Goal: Task Accomplishment & Management: Complete application form

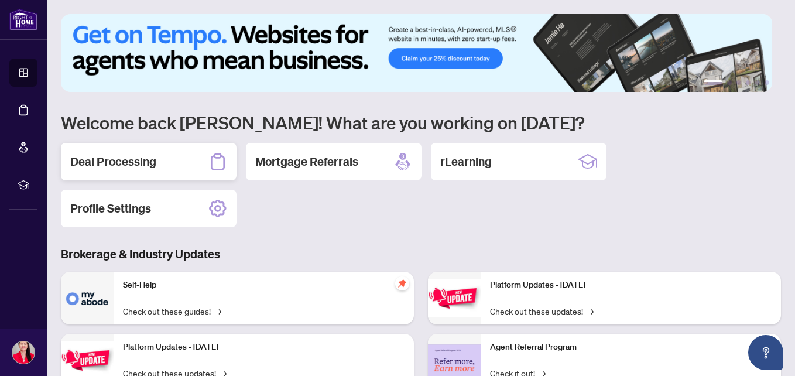
click at [150, 157] on h2 "Deal Processing" at bounding box center [113, 161] width 86 height 16
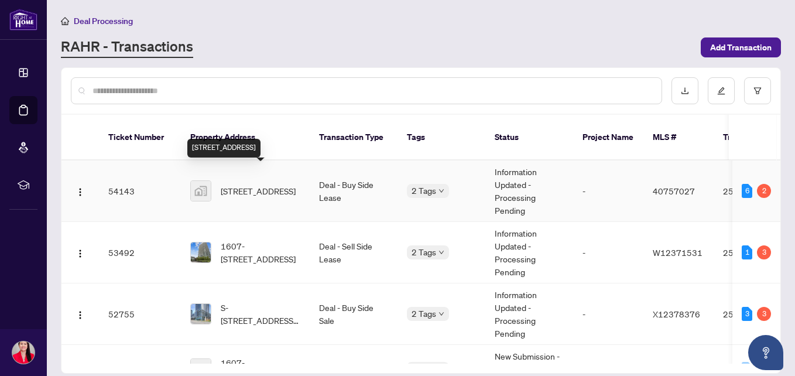
click at [263, 184] on span "[STREET_ADDRESS]" at bounding box center [258, 190] width 75 height 13
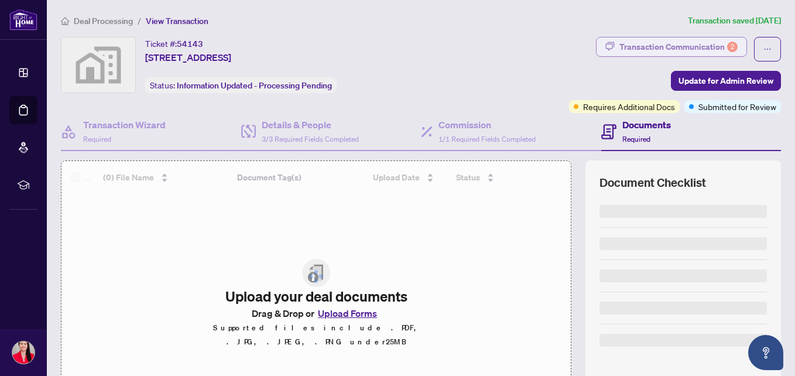
click at [667, 42] on div "Transaction Communication 2" at bounding box center [678, 46] width 118 height 19
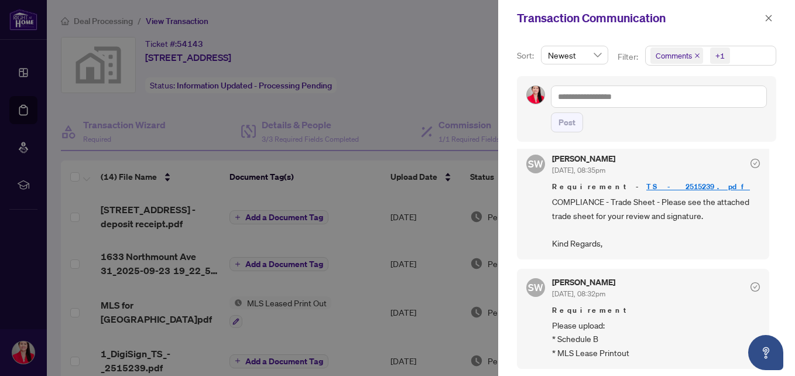
scroll to position [2, 0]
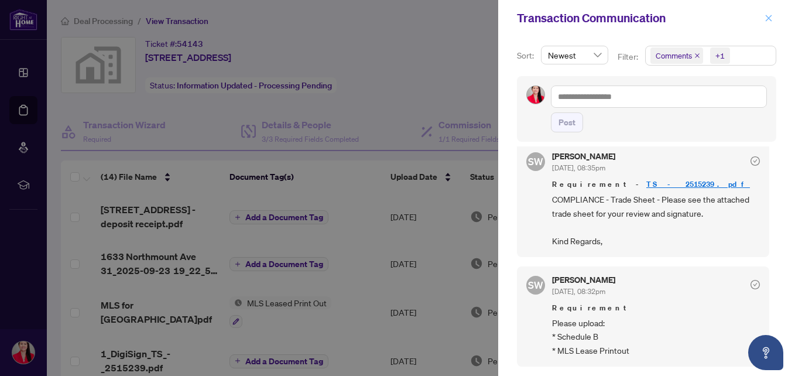
click at [765, 16] on icon "close" at bounding box center [769, 18] width 8 height 8
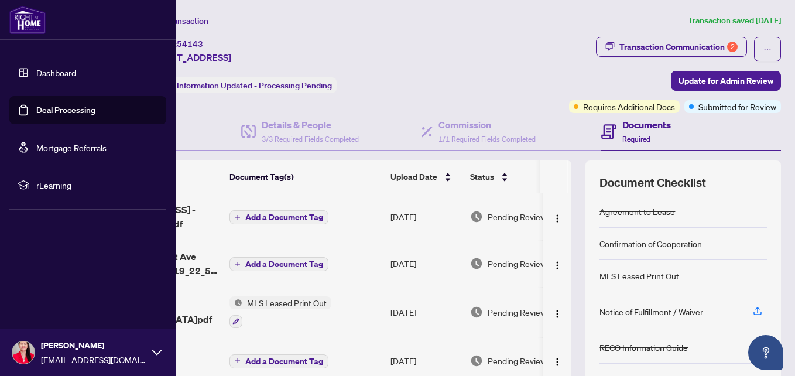
click at [40, 73] on link "Dashboard" at bounding box center [56, 72] width 40 height 11
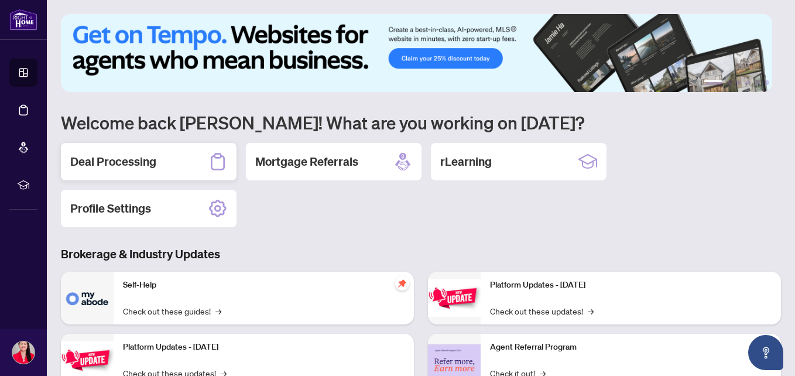
click at [194, 161] on div "Deal Processing" at bounding box center [149, 161] width 176 height 37
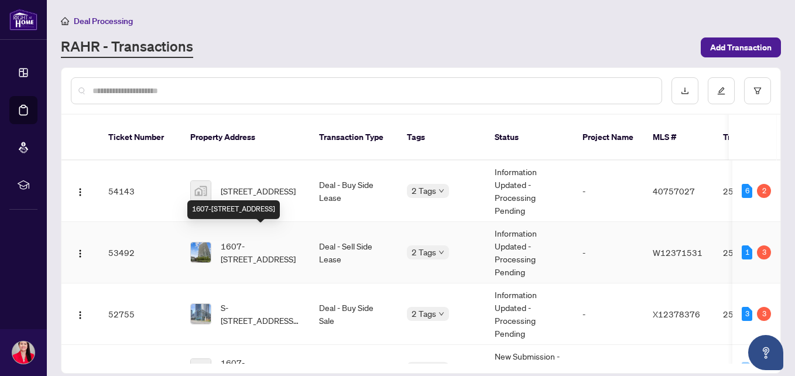
click at [250, 239] on span "1607-[STREET_ADDRESS]" at bounding box center [261, 252] width 80 height 26
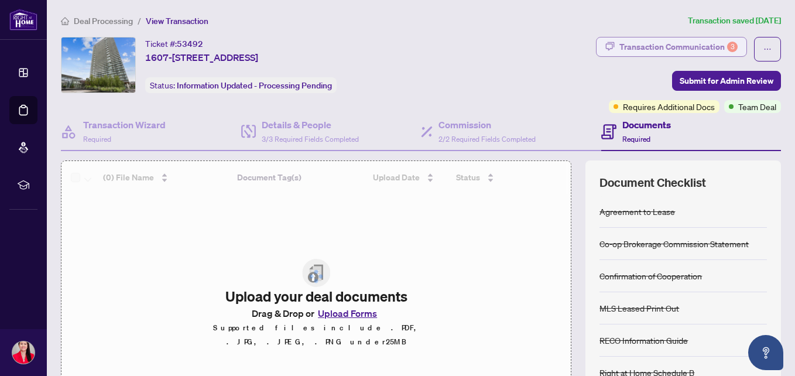
click at [646, 40] on div "Transaction Communication 3" at bounding box center [678, 46] width 118 height 19
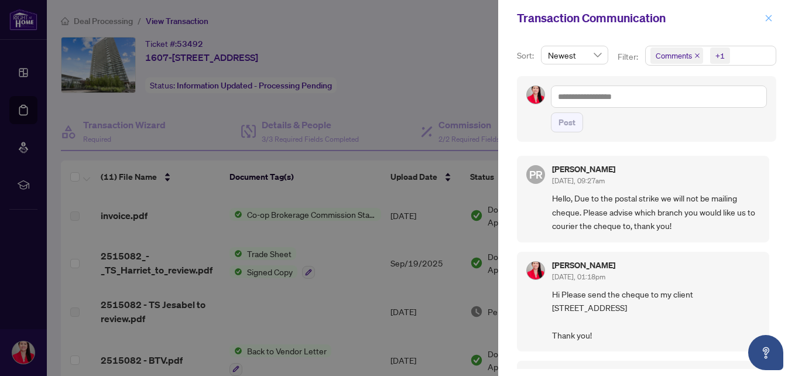
click at [766, 20] on icon "close" at bounding box center [769, 18] width 6 height 6
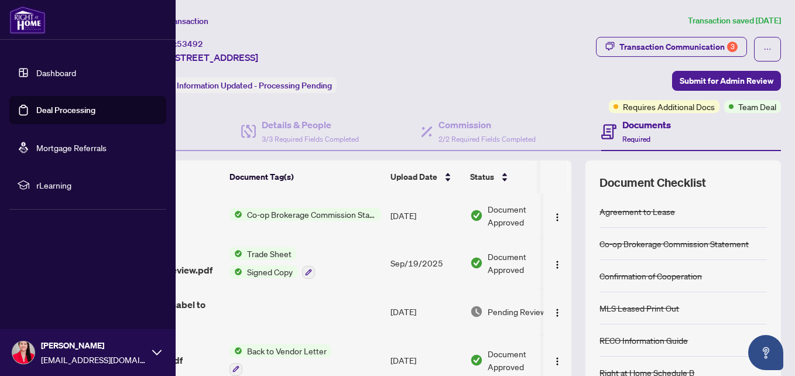
click at [51, 74] on link "Dashboard" at bounding box center [56, 72] width 40 height 11
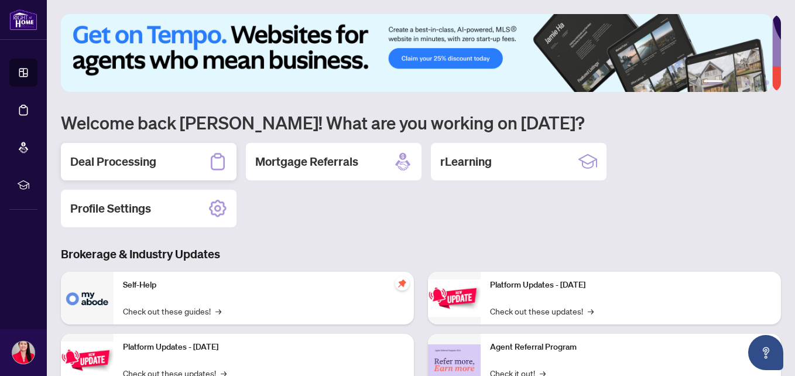
click at [185, 157] on div "Deal Processing" at bounding box center [149, 161] width 176 height 37
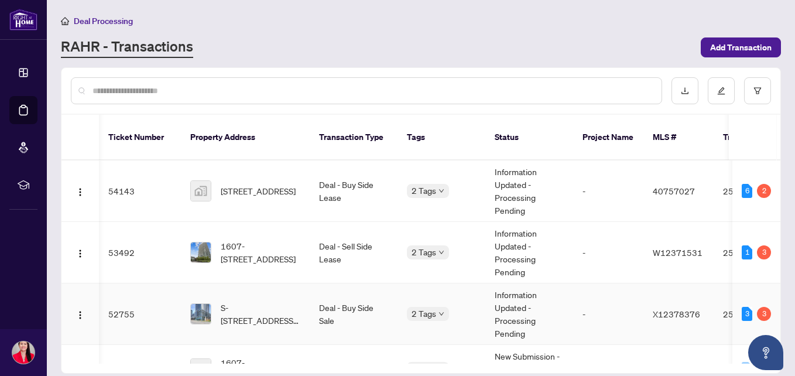
scroll to position [0, 5]
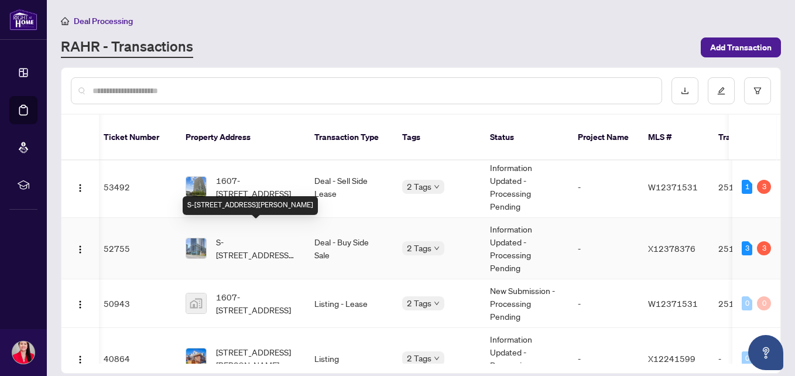
click at [262, 235] on span "S-[STREET_ADDRESS][PERSON_NAME]" at bounding box center [256, 248] width 80 height 26
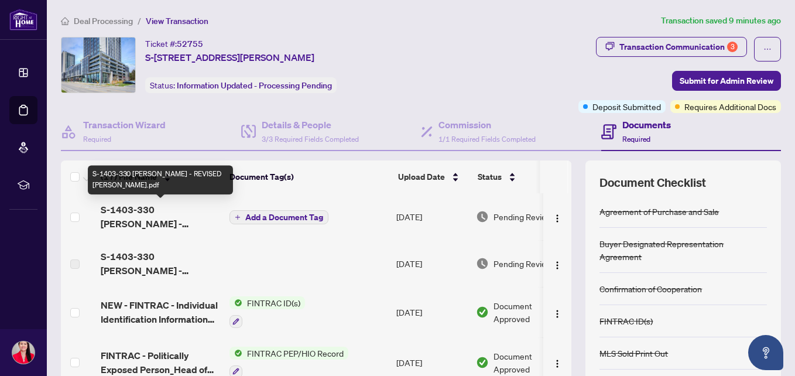
click at [163, 214] on span "S-1403-330 [PERSON_NAME] - REVISED [PERSON_NAME].pdf" at bounding box center [160, 217] width 119 height 28
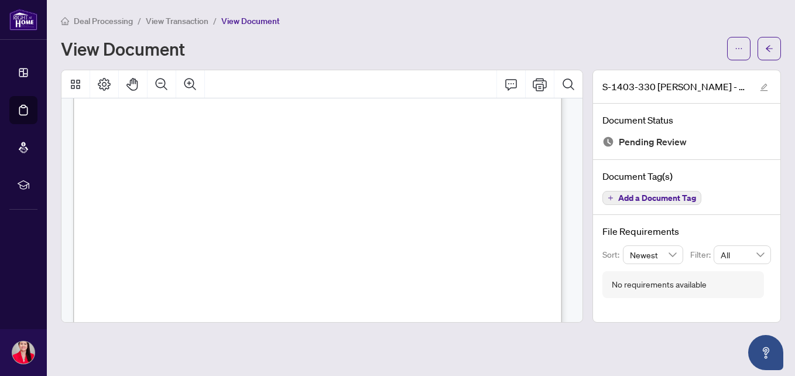
scroll to position [228, 0]
click at [737, 50] on icon "ellipsis" at bounding box center [739, 48] width 8 height 8
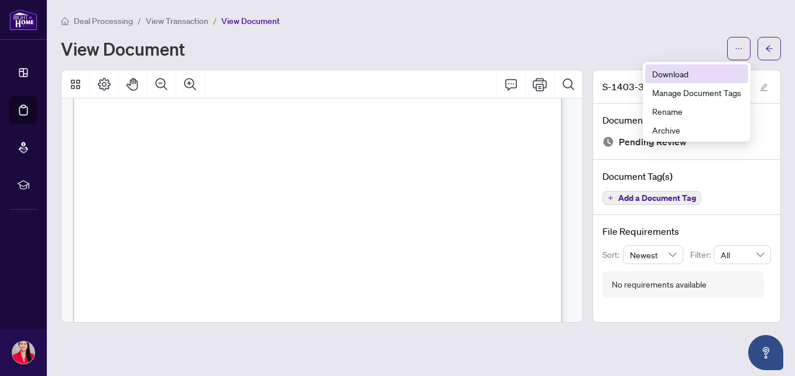
click at [679, 70] on span "Download" at bounding box center [696, 73] width 89 height 13
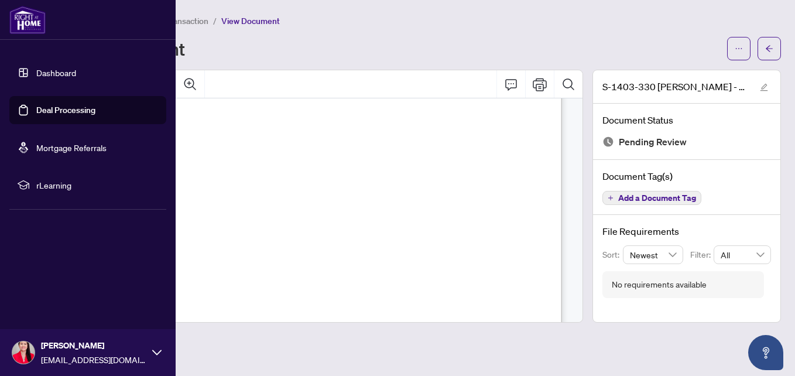
click at [54, 75] on link "Dashboard" at bounding box center [56, 72] width 40 height 11
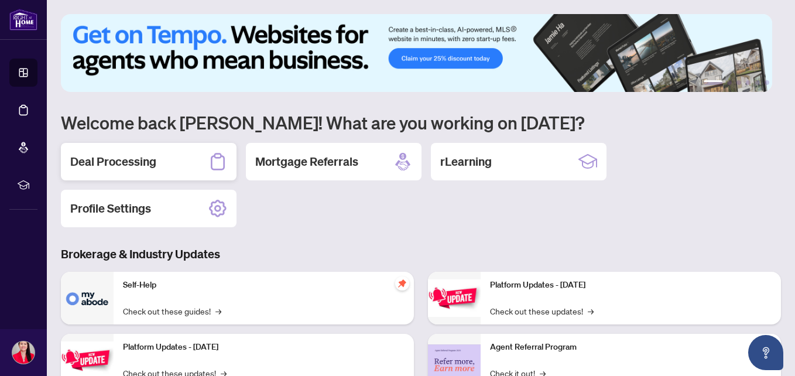
click at [169, 154] on div "Deal Processing" at bounding box center [149, 161] width 176 height 37
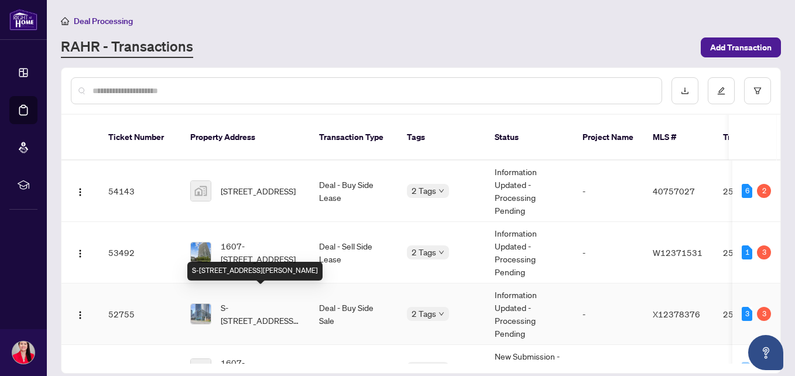
click at [254, 301] on span "S-[STREET_ADDRESS][PERSON_NAME]" at bounding box center [261, 314] width 80 height 26
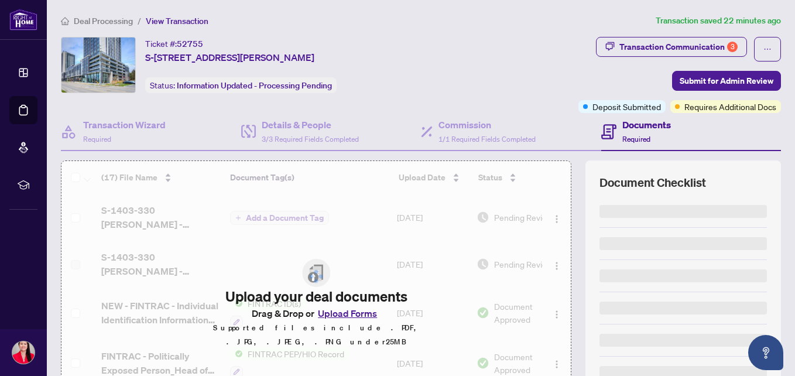
click at [652, 49] on div "Transaction Communication 3" at bounding box center [678, 46] width 118 height 19
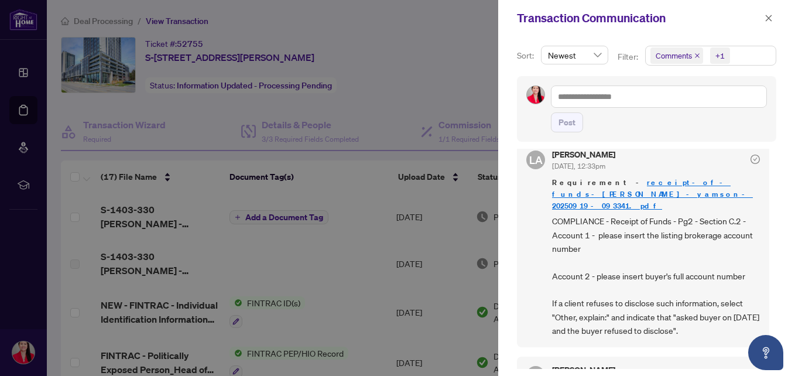
scroll to position [420, 0]
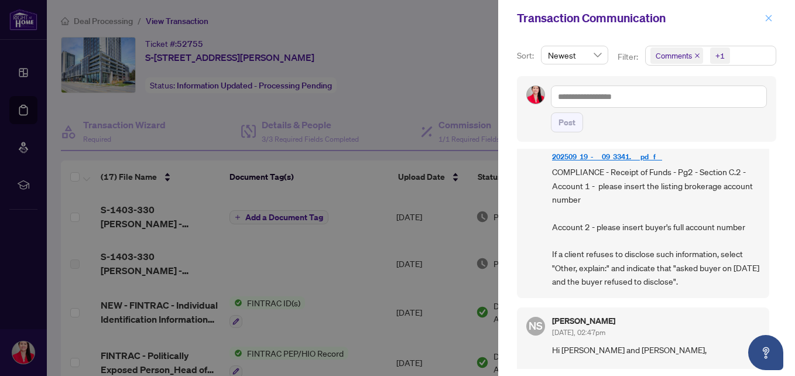
click at [771, 18] on icon "close" at bounding box center [769, 18] width 8 height 8
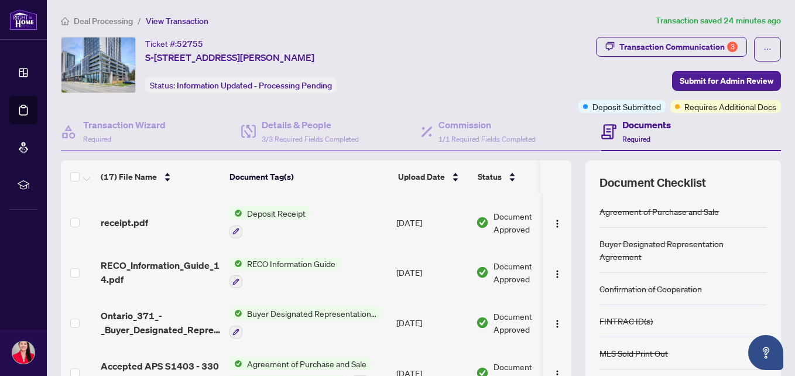
scroll to position [114, 0]
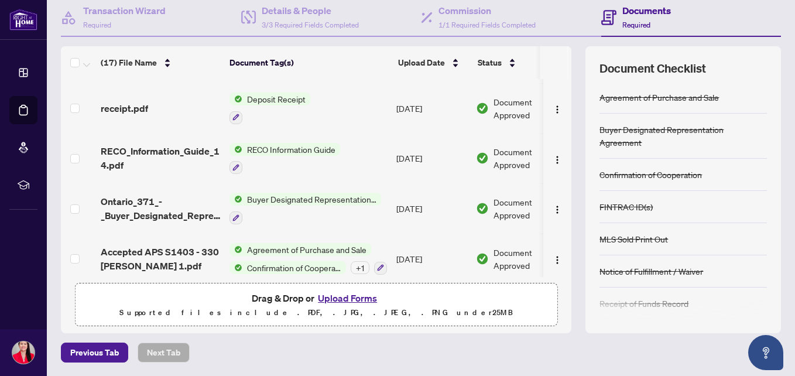
click at [344, 297] on button "Upload Forms" at bounding box center [347, 297] width 66 height 15
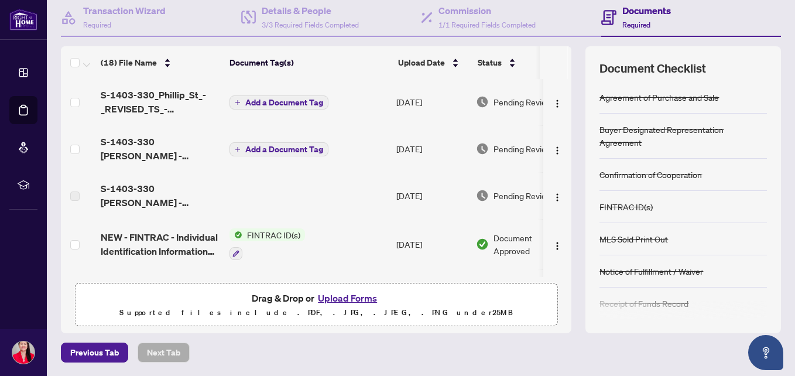
scroll to position [0, 0]
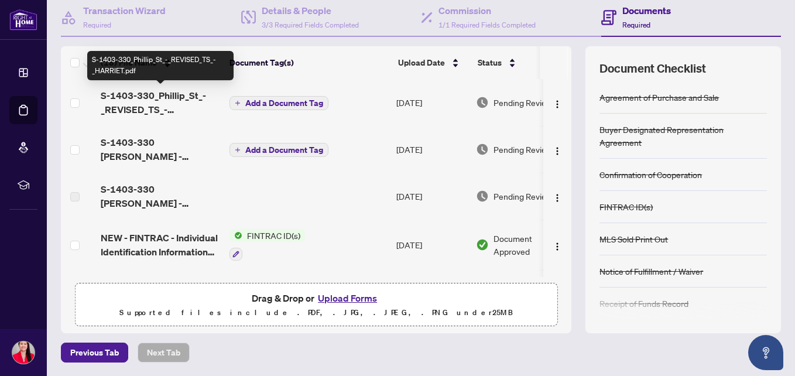
click at [145, 98] on span "S-1403-330_Phillip_St_-_REVISED_TS_-_HARRIET.pdf" at bounding box center [160, 102] width 119 height 28
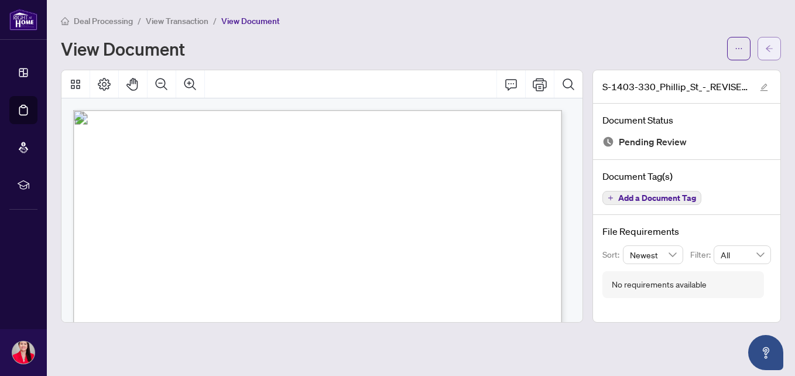
click at [764, 48] on button "button" at bounding box center [769, 48] width 23 height 23
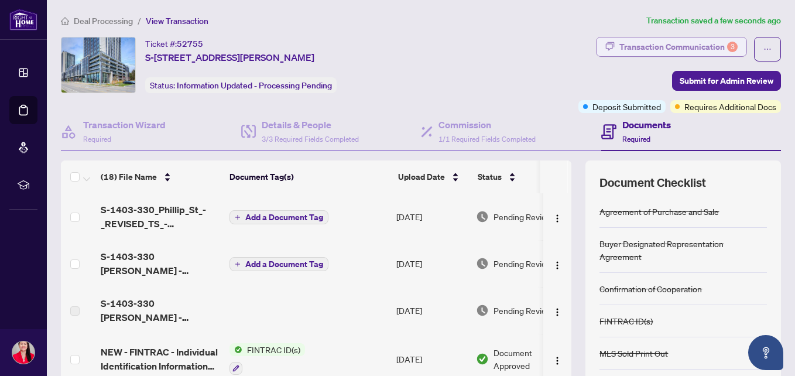
click at [638, 41] on div "Transaction Communication 3" at bounding box center [678, 46] width 118 height 19
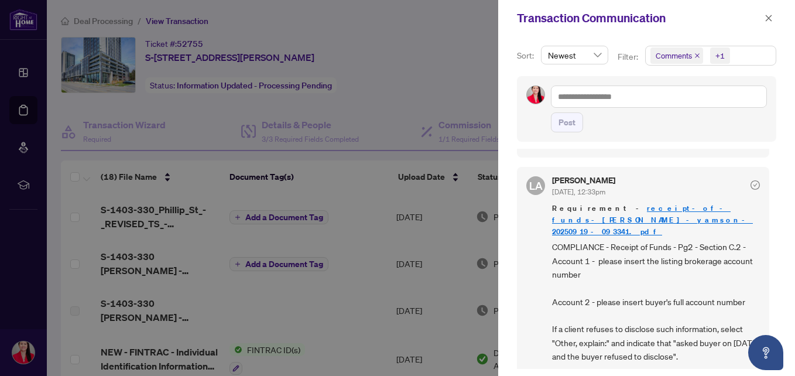
scroll to position [335, 0]
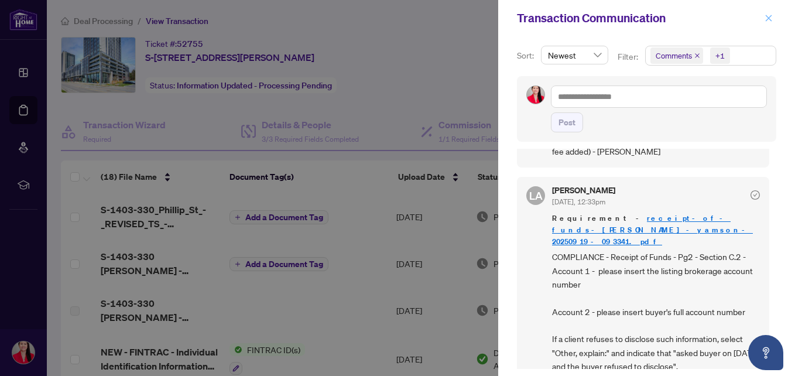
click at [766, 15] on icon "close" at bounding box center [769, 18] width 6 height 6
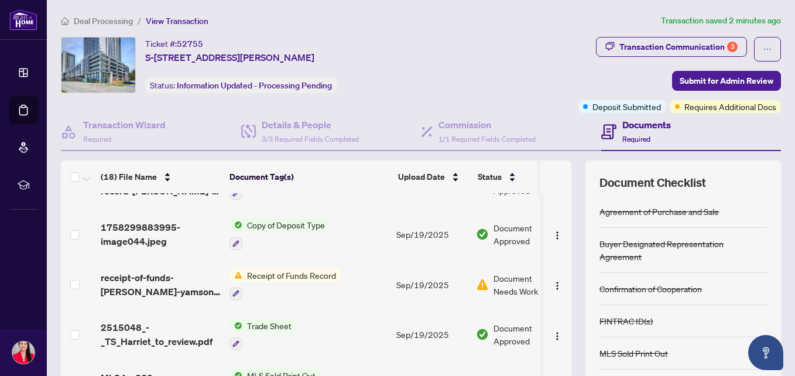
scroll to position [276, 0]
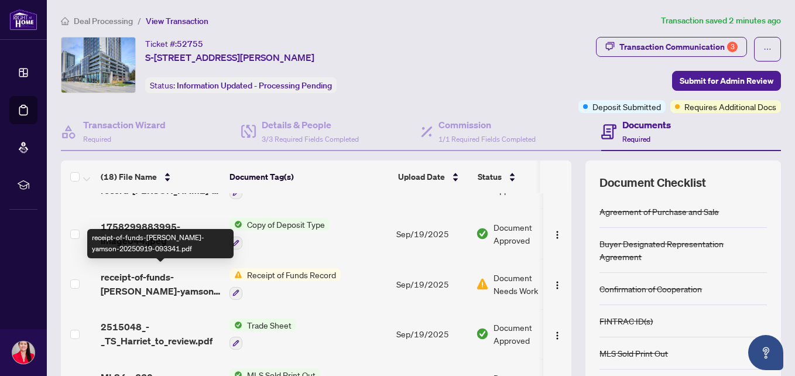
click at [163, 280] on span "receipt-of-funds-[PERSON_NAME]-yamson-20250919-093341.pdf" at bounding box center [160, 284] width 119 height 28
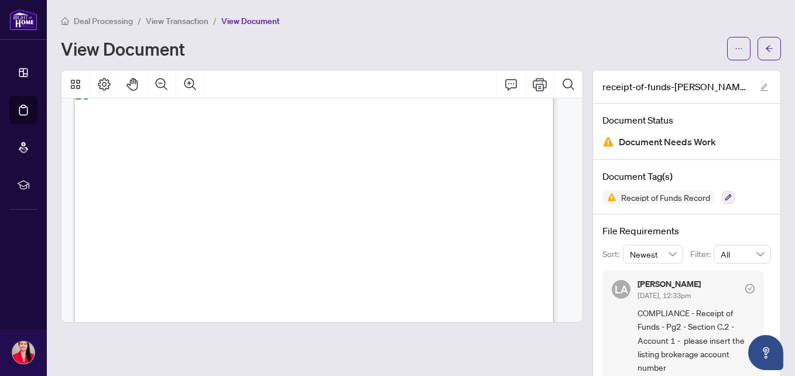
scroll to position [666, 0]
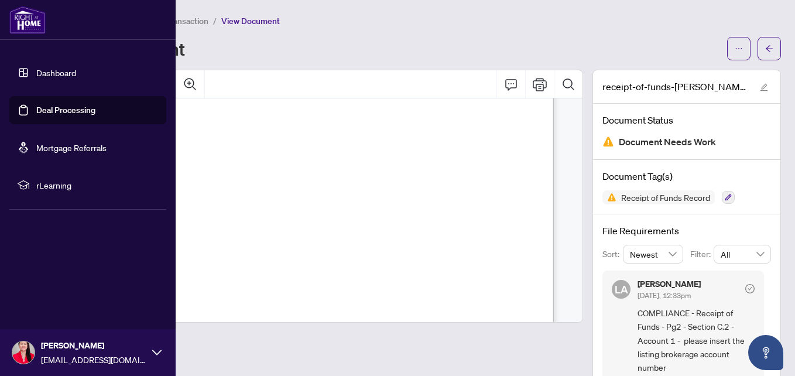
click at [60, 73] on link "Dashboard" at bounding box center [56, 72] width 40 height 11
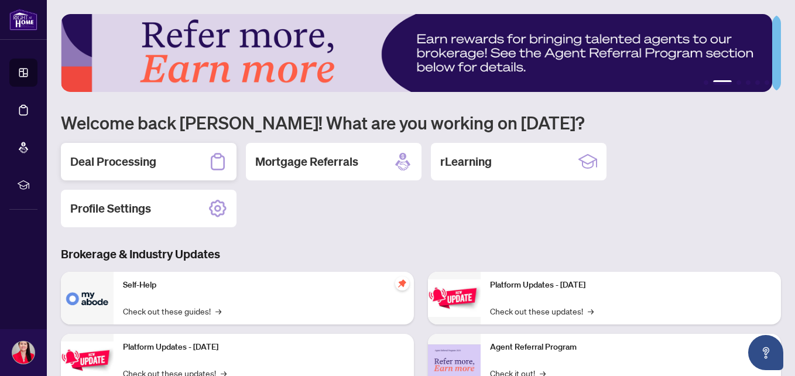
click at [166, 161] on div "Deal Processing" at bounding box center [149, 161] width 176 height 37
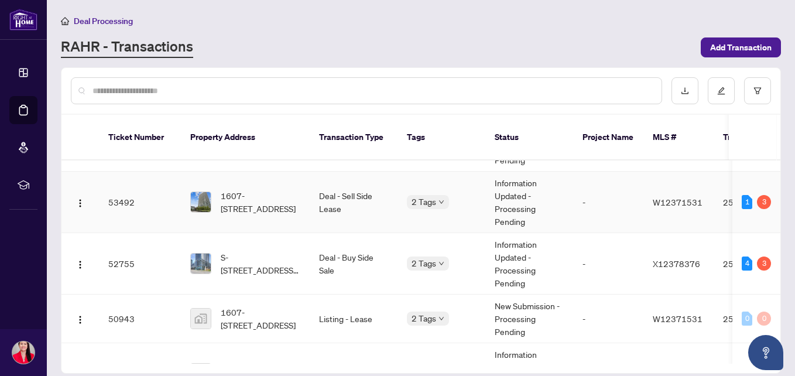
scroll to position [55, 0]
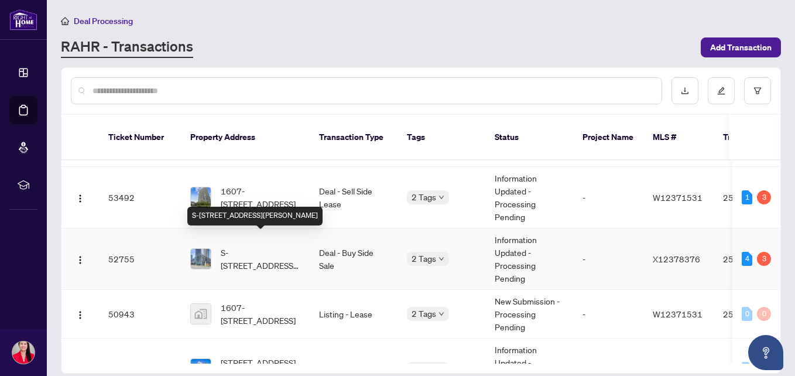
click at [263, 246] on span "S-[STREET_ADDRESS][PERSON_NAME]" at bounding box center [261, 259] width 80 height 26
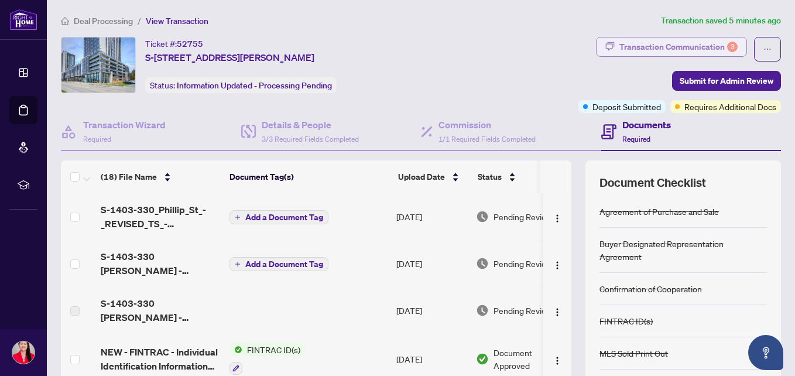
click at [645, 45] on div "Transaction Communication 3" at bounding box center [678, 46] width 118 height 19
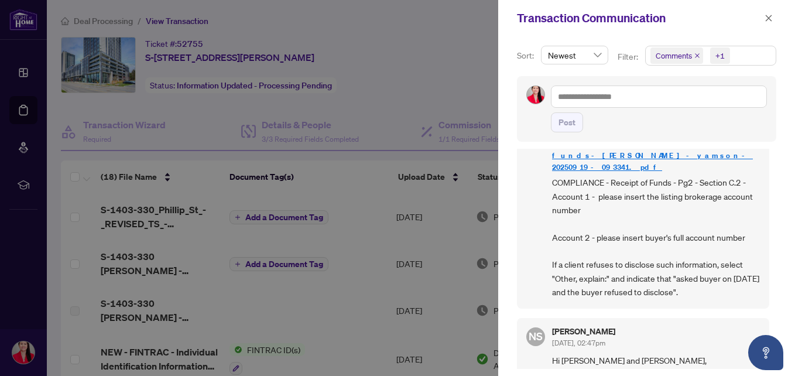
scroll to position [407, 0]
click at [764, 14] on button "button" at bounding box center [768, 18] width 15 height 14
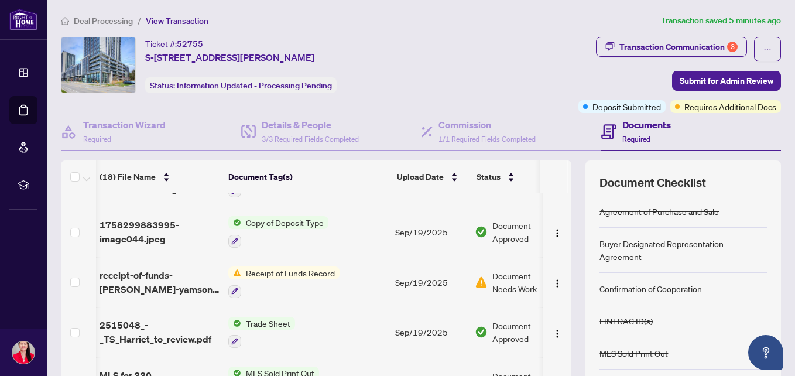
scroll to position [278, 1]
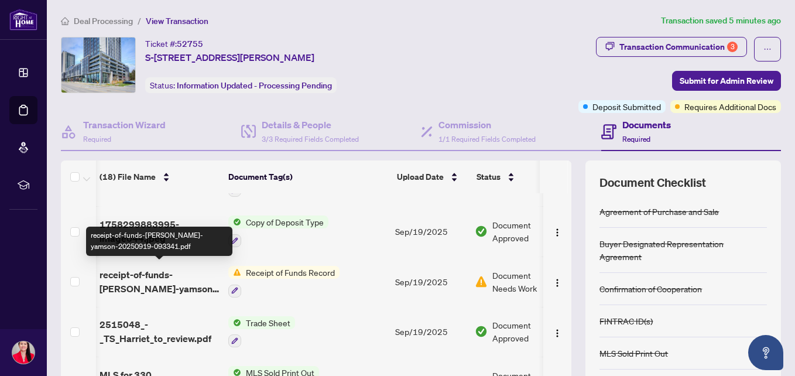
click at [169, 278] on span "receipt-of-funds-[PERSON_NAME]-yamson-20250919-093341.pdf" at bounding box center [159, 282] width 119 height 28
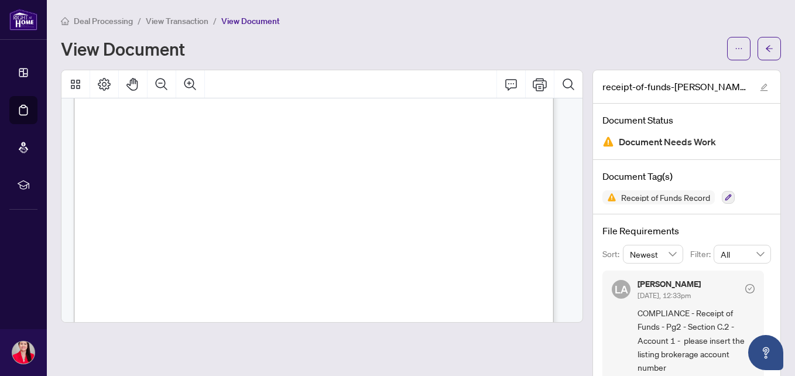
scroll to position [245, 0]
click at [735, 47] on icon "ellipsis" at bounding box center [739, 48] width 8 height 8
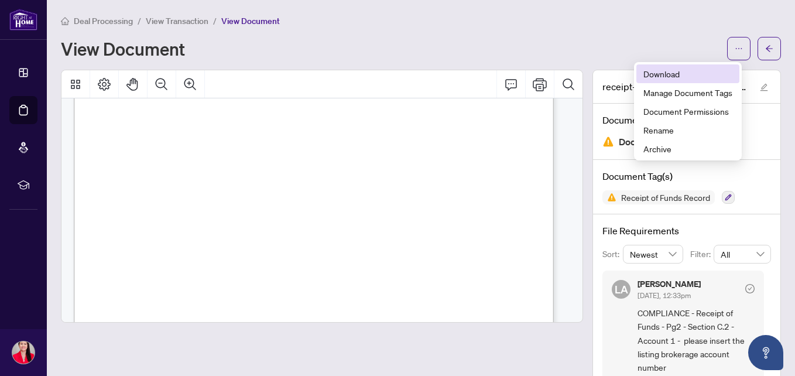
click at [665, 73] on span "Download" at bounding box center [687, 73] width 89 height 13
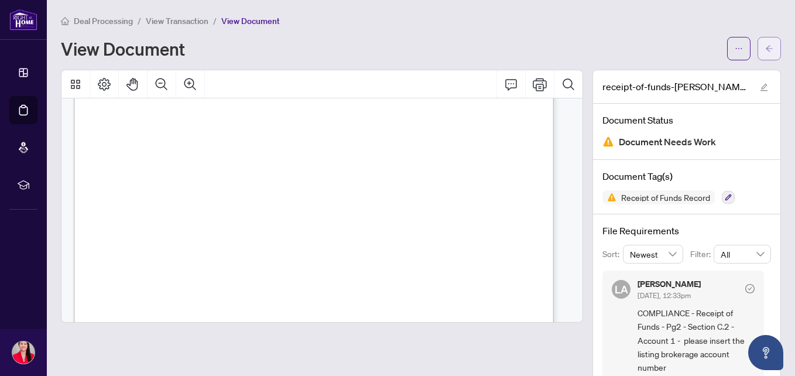
click at [765, 50] on icon "arrow-left" at bounding box center [769, 48] width 8 height 8
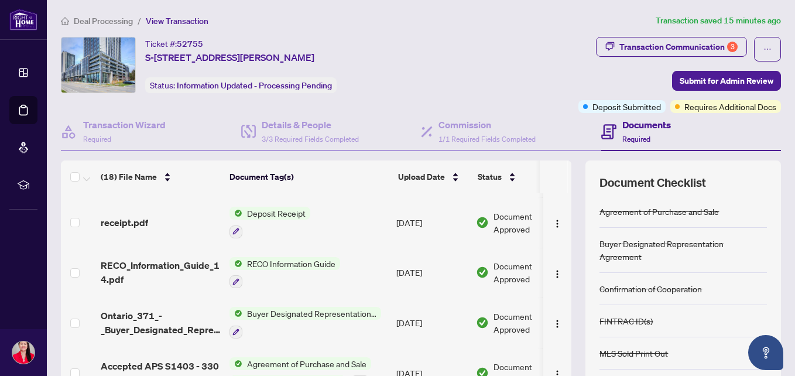
scroll to position [114, 0]
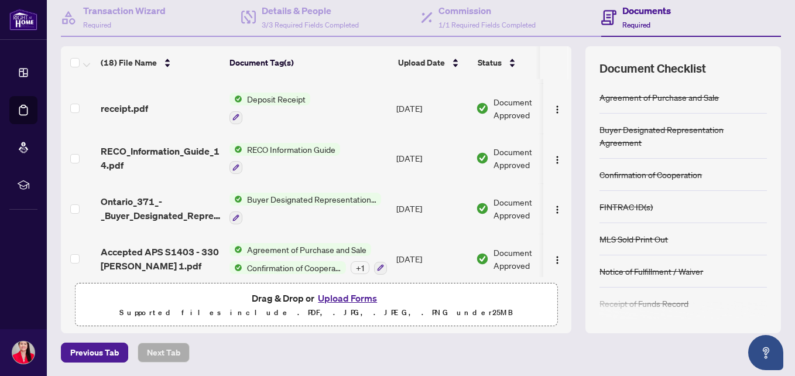
click at [332, 297] on button "Upload Forms" at bounding box center [347, 297] width 66 height 15
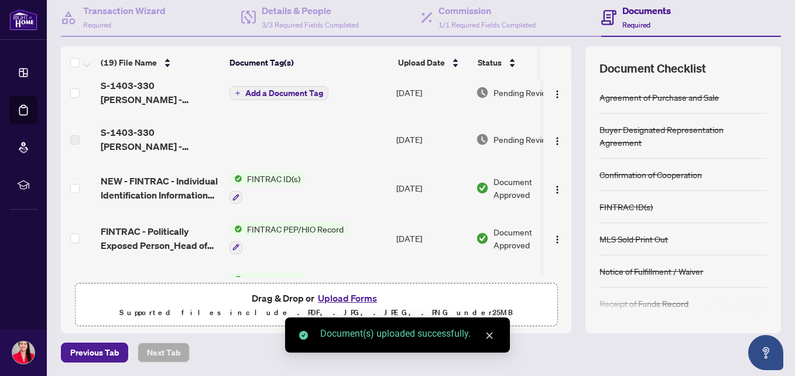
scroll to position [0, 0]
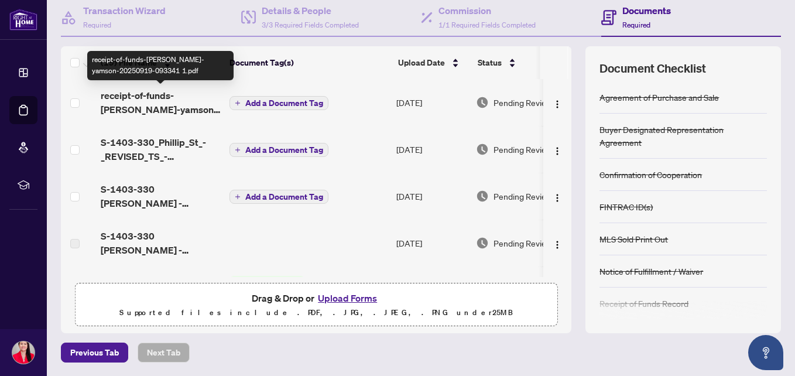
click at [150, 99] on span "receipt-of-funds-[PERSON_NAME]-yamson-20250919-093341 1.pdf" at bounding box center [160, 102] width 119 height 28
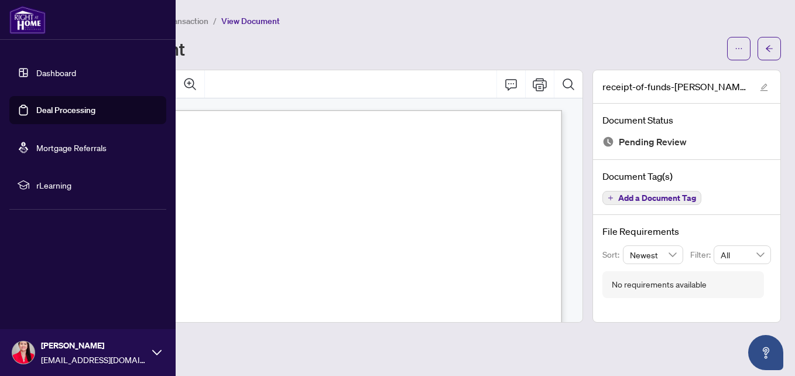
click at [54, 69] on link "Dashboard" at bounding box center [56, 72] width 40 height 11
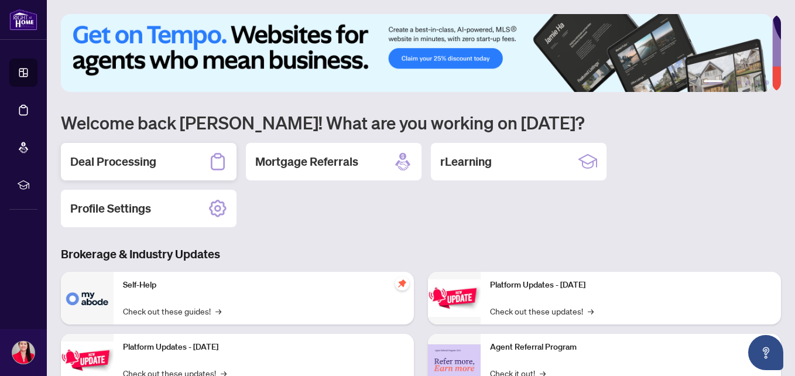
click at [160, 165] on div "Deal Processing" at bounding box center [149, 161] width 176 height 37
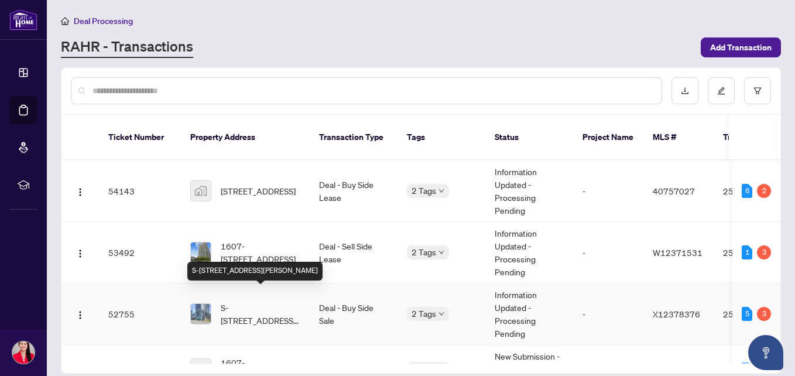
click at [251, 301] on span "S-[STREET_ADDRESS][PERSON_NAME]" at bounding box center [261, 314] width 80 height 26
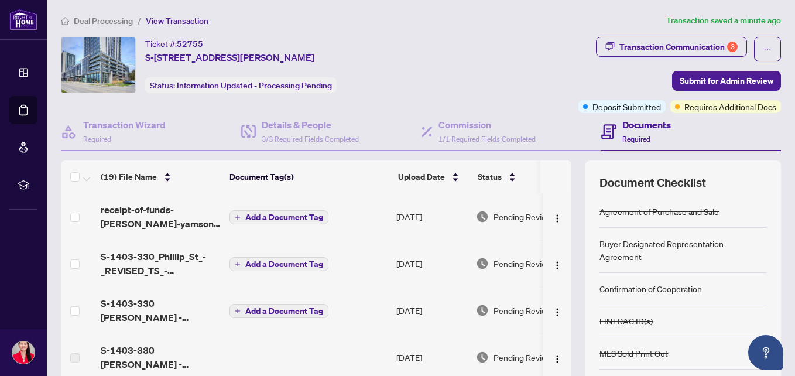
click at [734, 80] on span "Submit for Admin Review" at bounding box center [727, 80] width 94 height 19
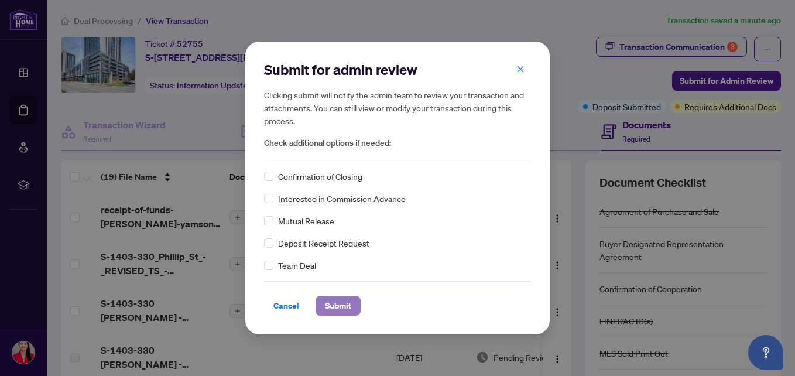
click at [336, 305] on span "Submit" at bounding box center [338, 305] width 26 height 19
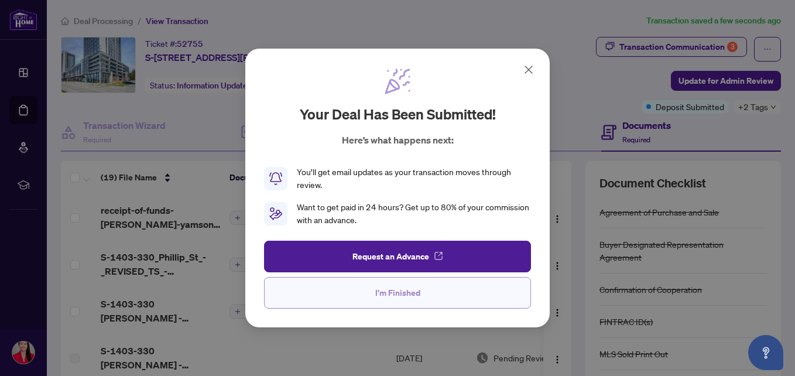
click at [388, 292] on span "I'm Finished" at bounding box center [397, 292] width 45 height 19
